Goal: Find specific page/section: Find specific page/section

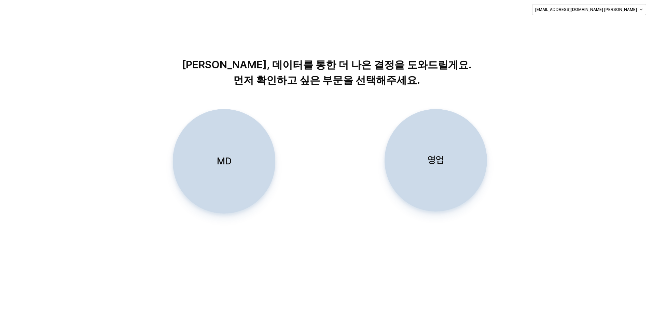
click at [246, 142] on div "MD" at bounding box center [224, 161] width 96 height 104
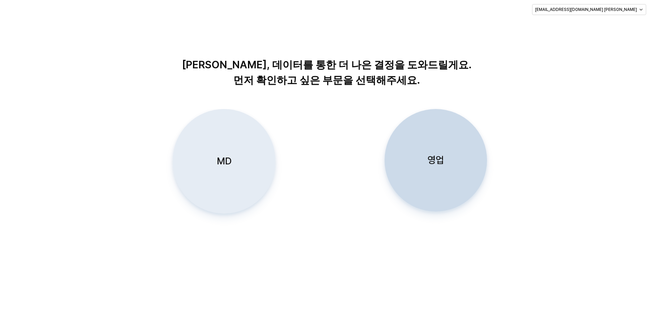
click at [208, 152] on div "MD" at bounding box center [224, 161] width 96 height 104
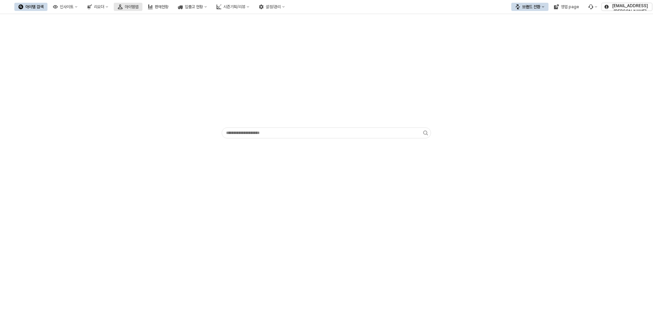
click at [138, 8] on div "아이템맵" at bounding box center [132, 6] width 14 height 5
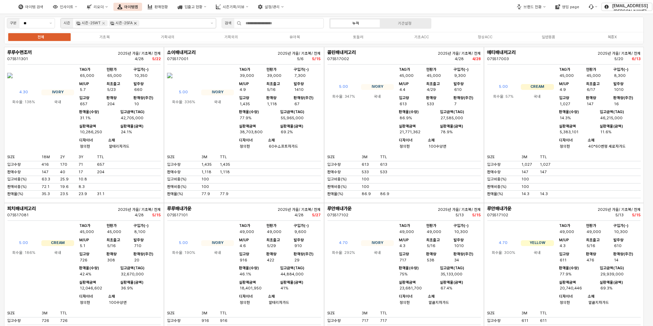
click at [134, 25] on icon "Remove 시즌-25FA" at bounding box center [134, 22] width 5 height 5
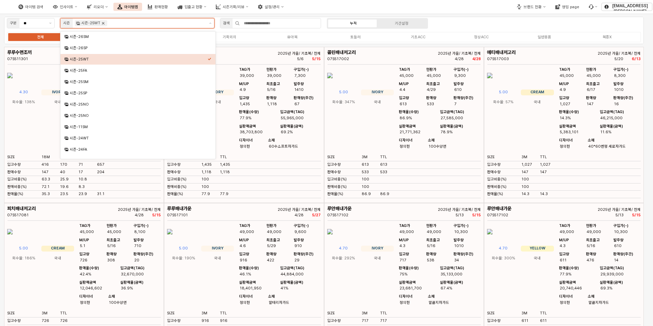
click at [102, 25] on icon "Remove 시즌-25WT" at bounding box center [102, 22] width 5 height 5
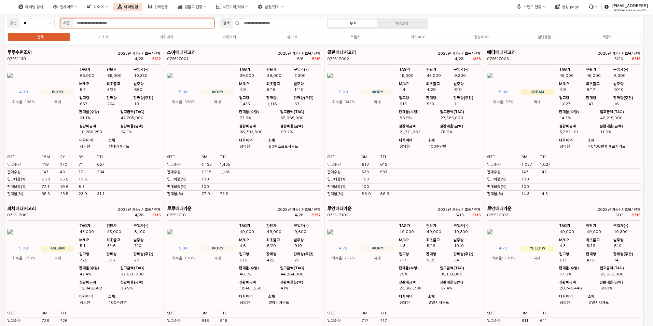
click at [104, 24] on input "App Frame" at bounding box center [141, 23] width 128 height 6
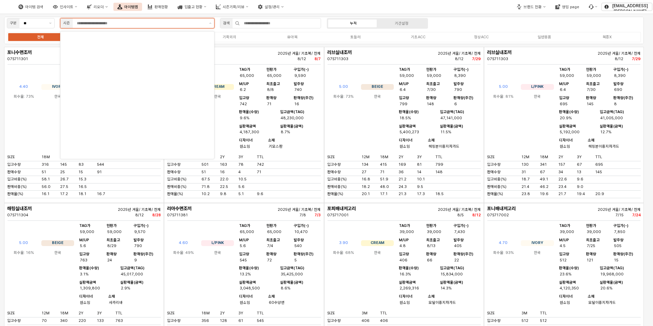
scroll to position [205, 0]
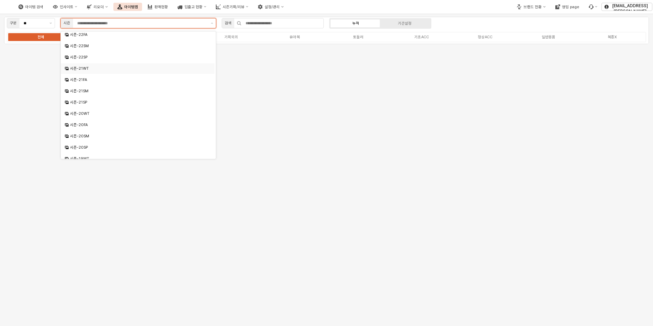
click at [86, 66] on div "시즌-21WT" at bounding box center [138, 68] width 137 height 5
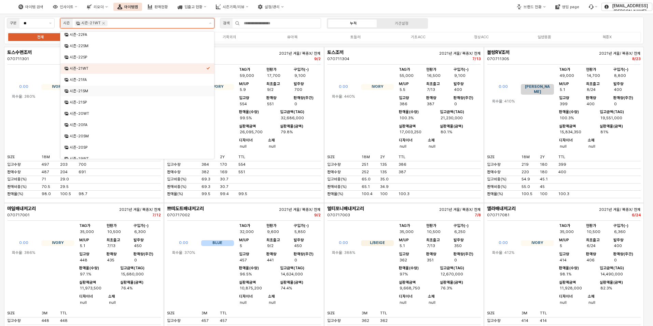
scroll to position [171, 0]
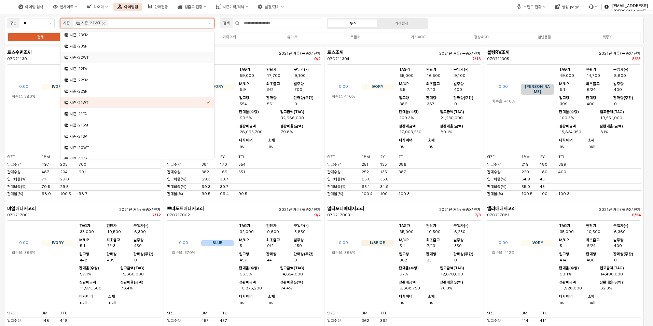
click at [84, 58] on div "시즌-22WT" at bounding box center [138, 57] width 137 height 5
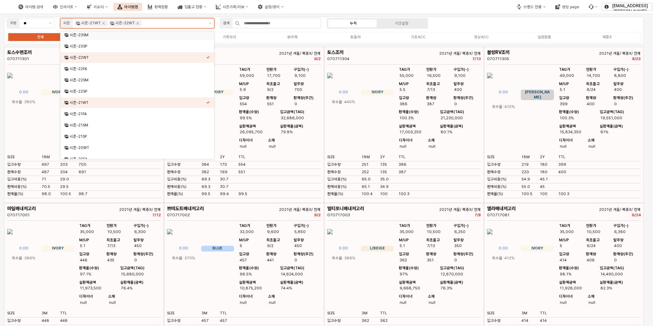
scroll to position [169, 0]
click at [101, 23] on icon "Remove 시즌-21WT" at bounding box center [103, 22] width 5 height 5
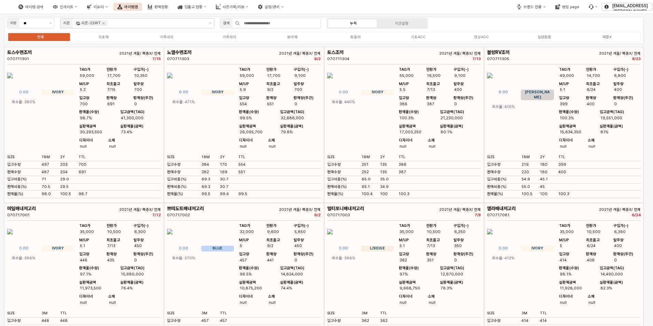
click at [295, 40] on div "전체 기초복 기획내의 기획외의 유아복 토들러 기초ACC 정상ACC 일반용품 복종X" at bounding box center [324, 37] width 634 height 11
click at [295, 37] on div "유아복" at bounding box center [292, 37] width 10 height 4
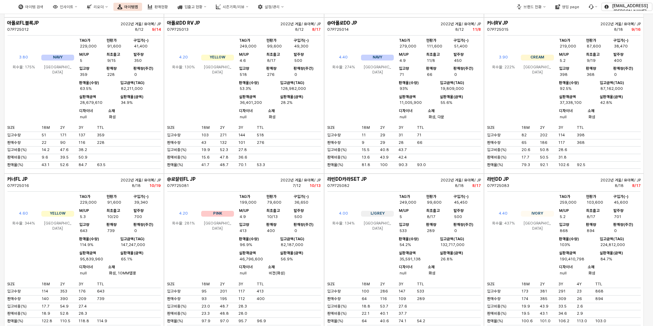
scroll to position [376, 0]
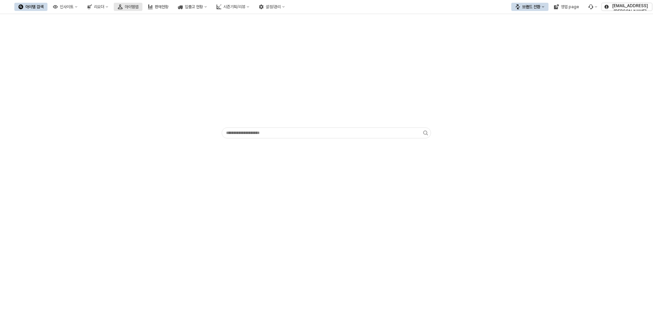
click at [123, 6] on icon "아이템맵" at bounding box center [120, 6] width 5 height 5
